Goal: Contribute content: Add original content to the website for others to see

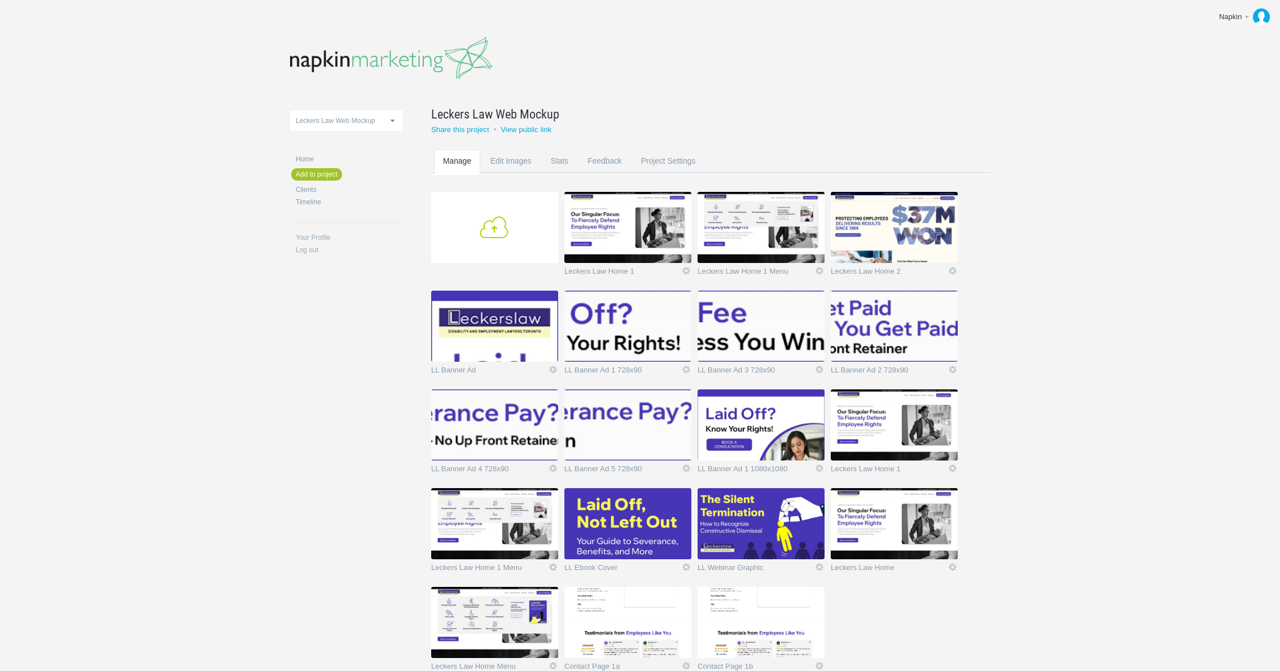
scroll to position [68, 0]
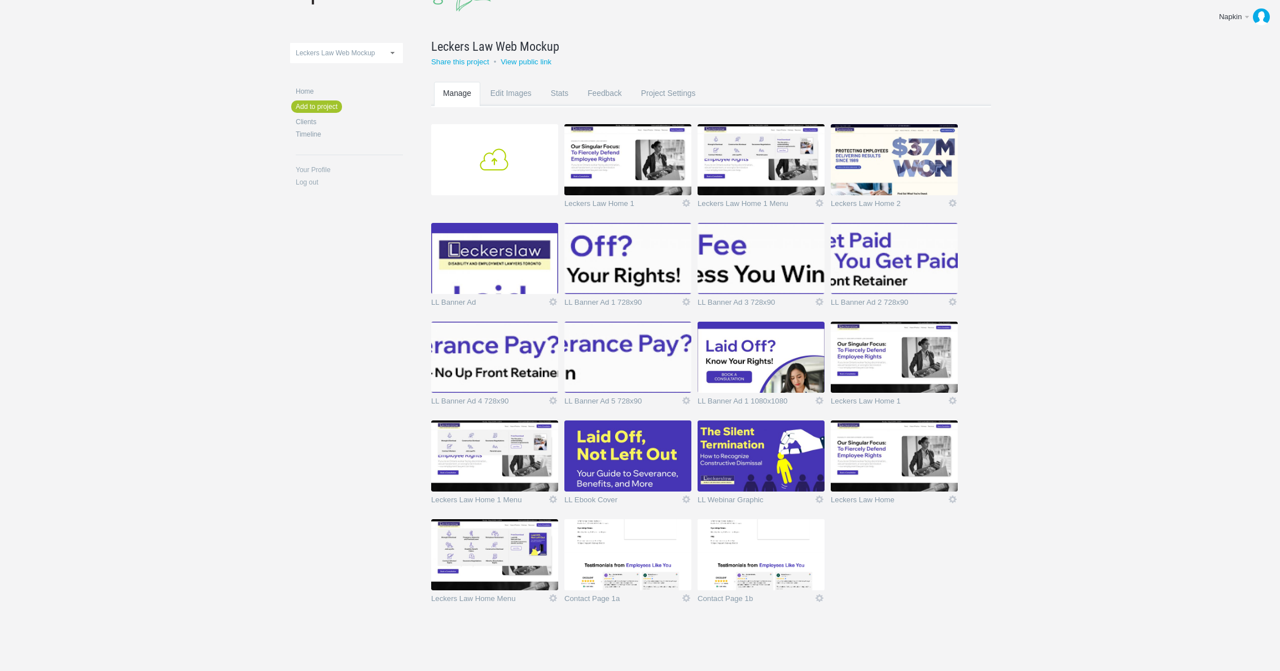
click at [498, 159] on link "Add" at bounding box center [494, 159] width 127 height 71
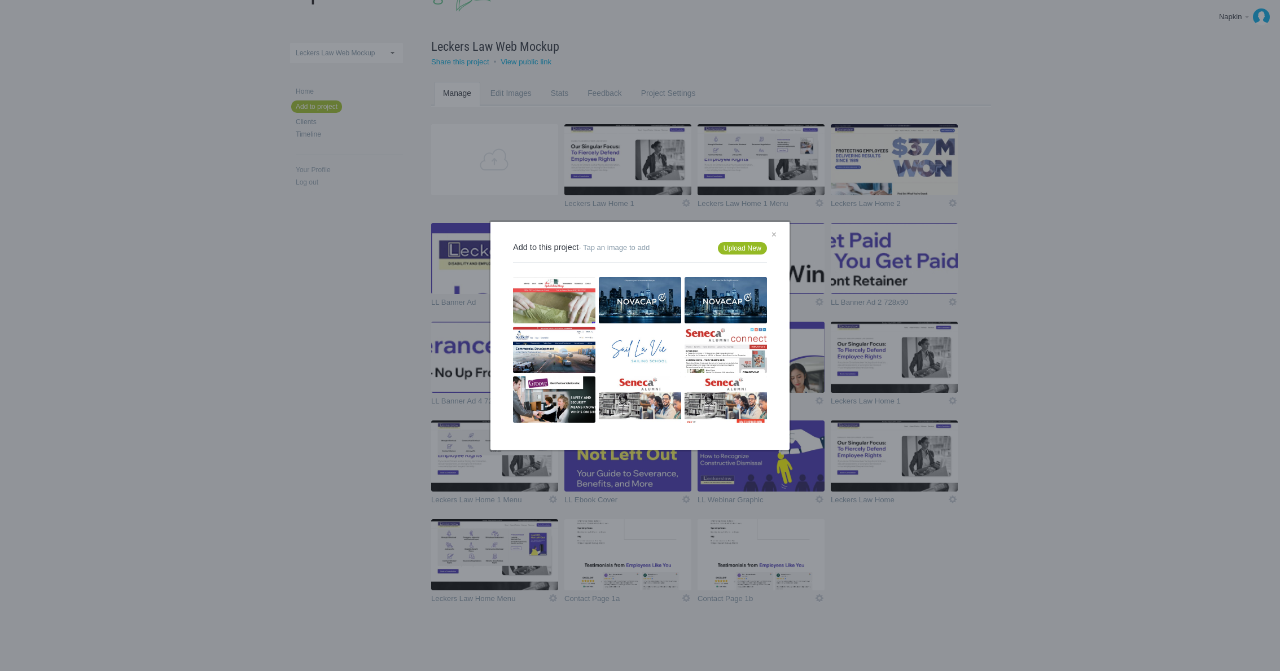
click at [735, 253] on link "Upload New" at bounding box center [742, 248] width 49 height 12
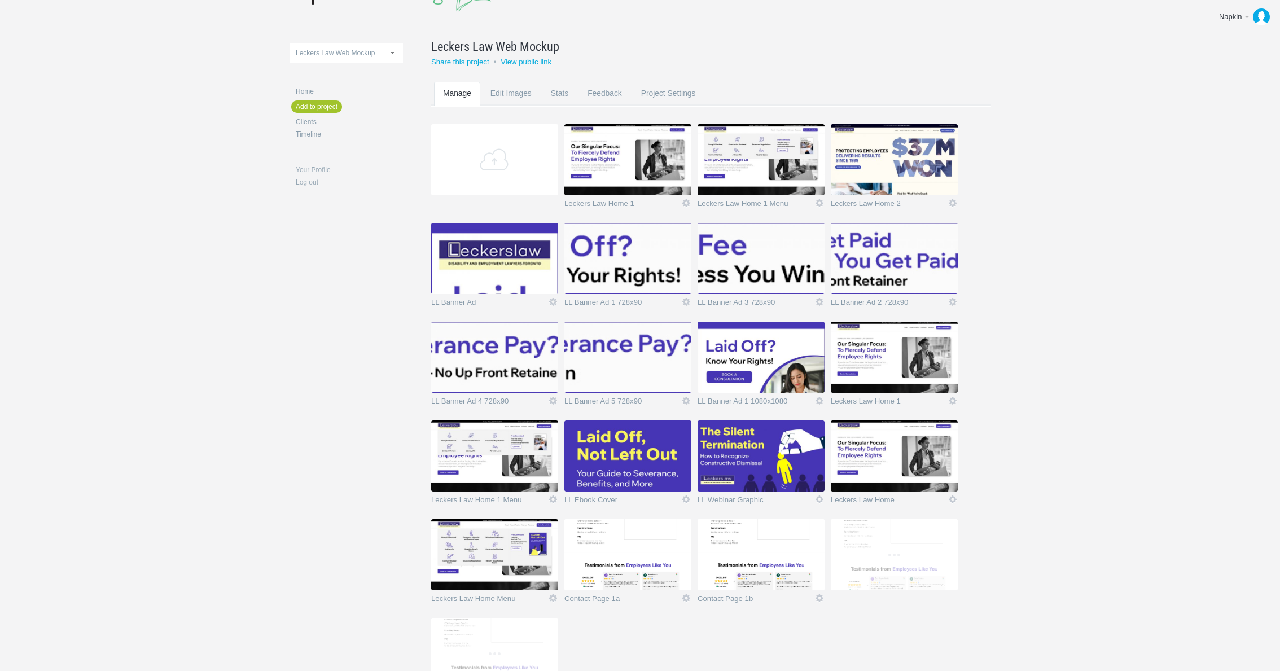
click at [1130, 274] on body "Napkin Edit profile Log out Upload 11-1 & 11-2 2016 eNews Redesign 2021 Templat…" at bounding box center [640, 267] width 1280 height 671
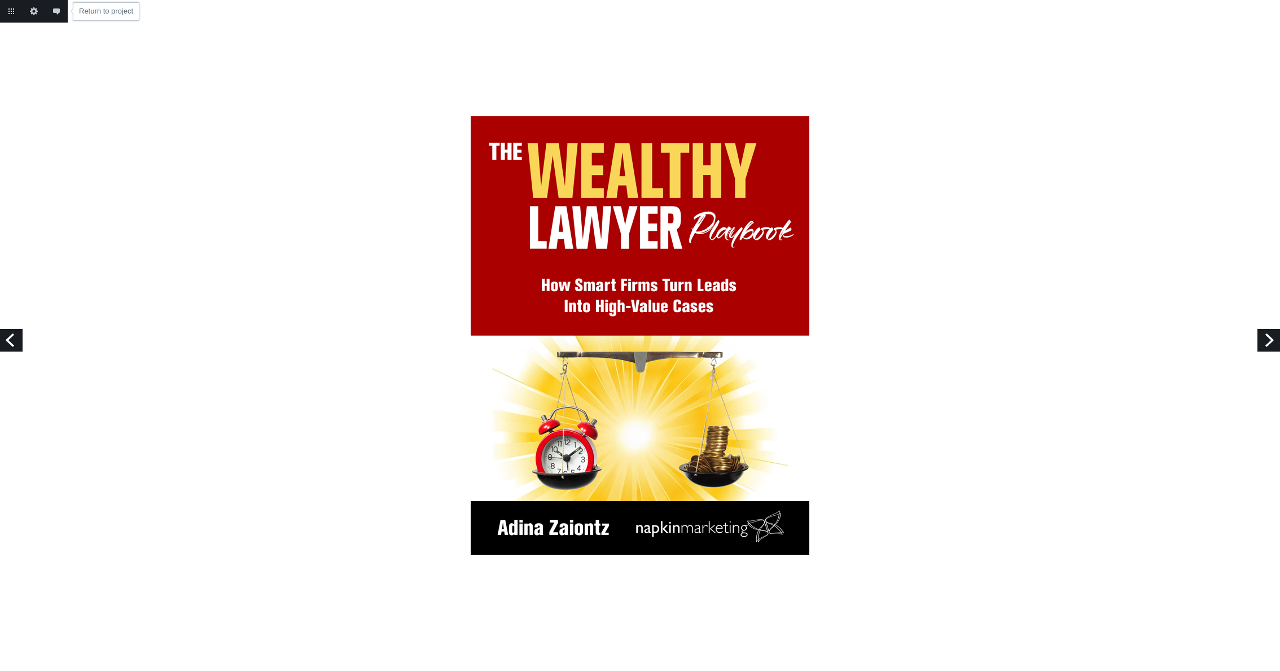
click at [14, 16] on link "Return to project" at bounding box center [11, 11] width 23 height 23
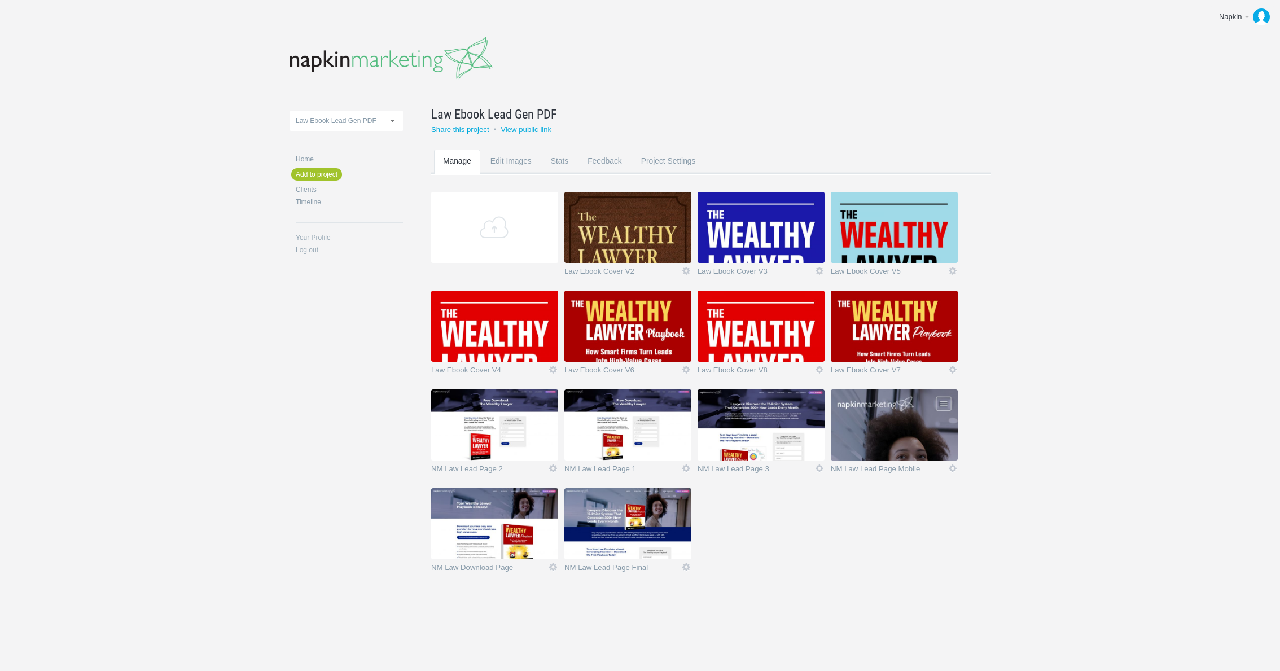
click at [488, 446] on img at bounding box center [494, 424] width 127 height 71
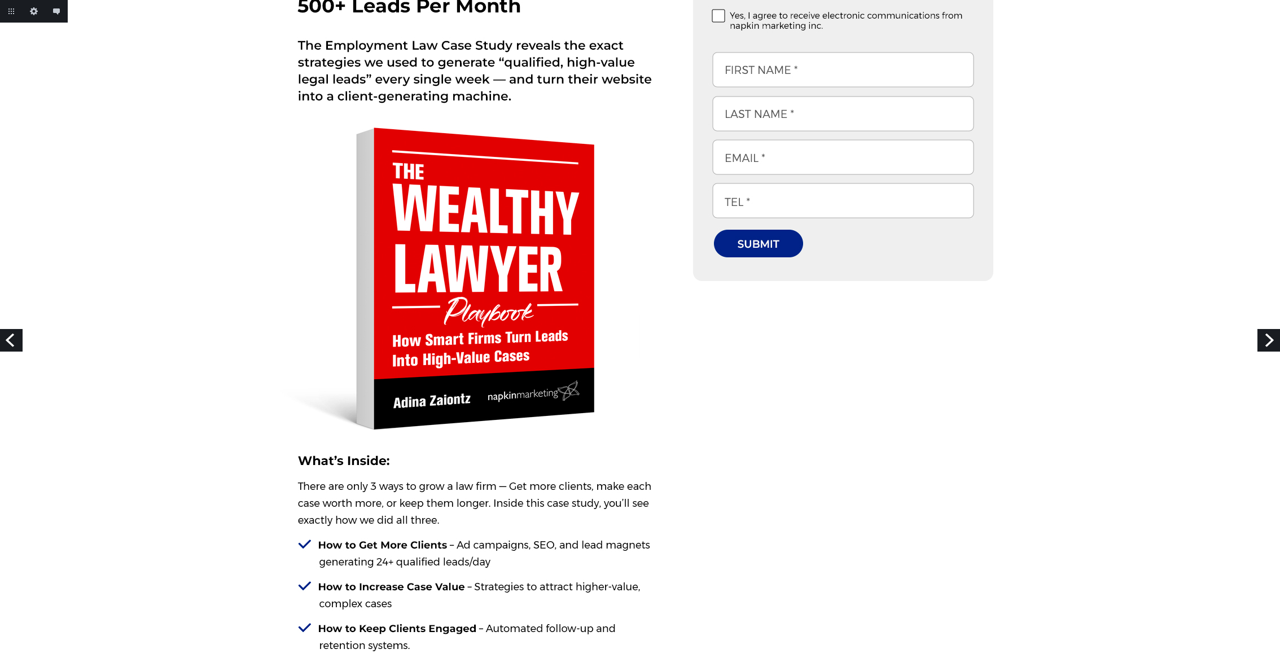
scroll to position [280, 0]
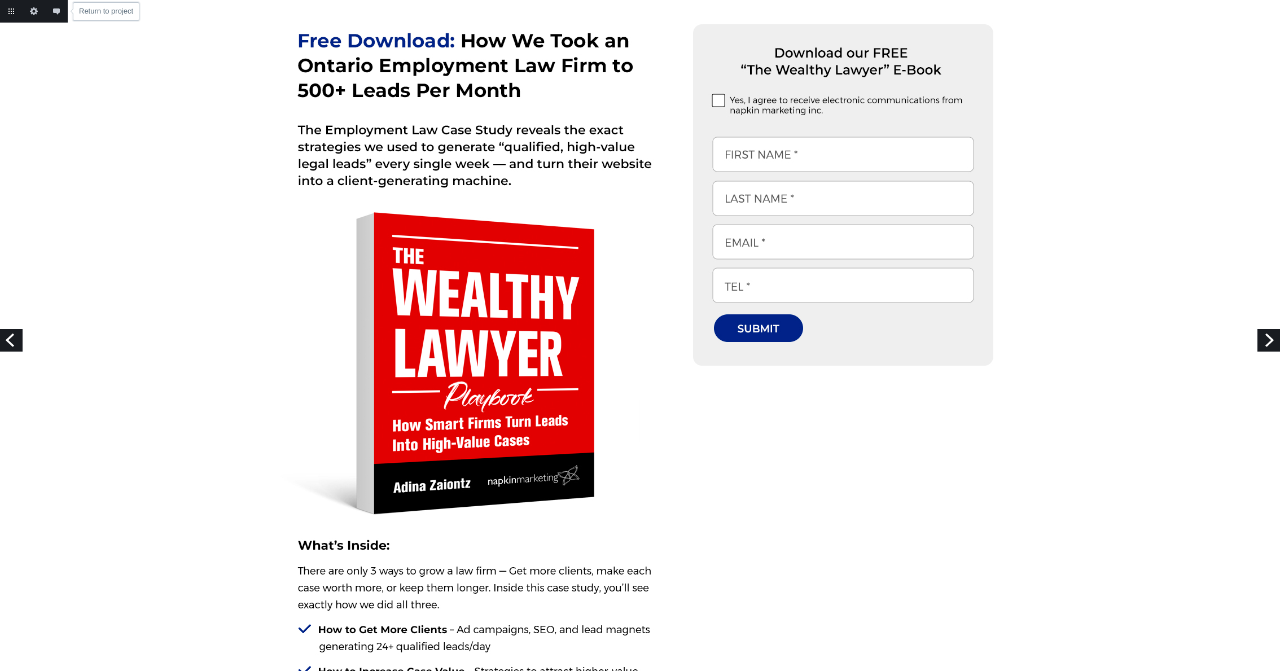
click at [14, 14] on link "Return to project" at bounding box center [11, 11] width 23 height 23
